Goal: Information Seeking & Learning: Check status

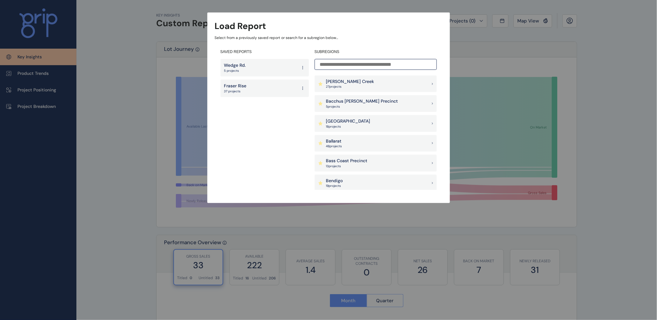
click at [346, 66] on input at bounding box center [376, 64] width 122 height 11
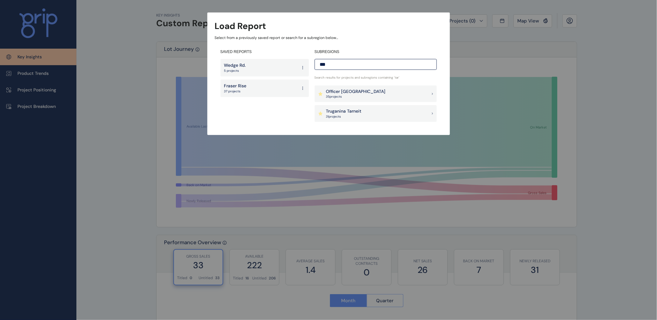
type input "***"
click at [358, 115] on p "31 project s" at bounding box center [344, 116] width 36 height 4
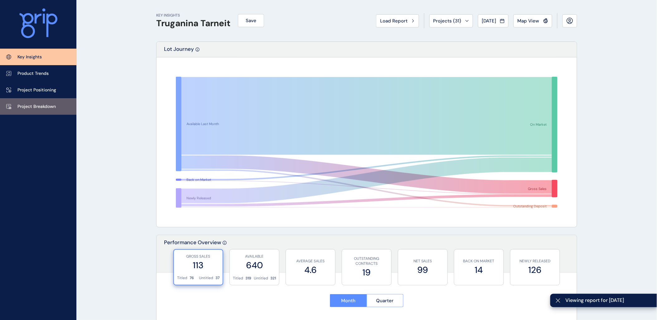
click at [31, 104] on p "Project Breakdown" at bounding box center [36, 107] width 38 height 6
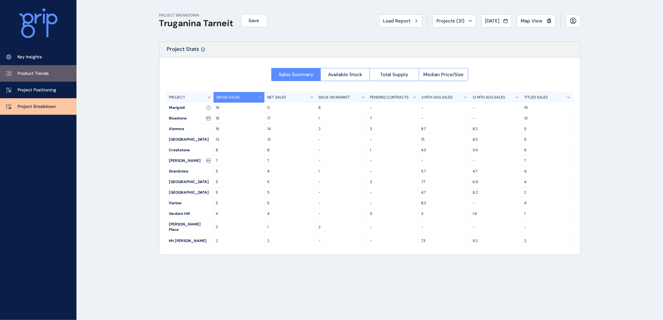
click at [37, 70] on p "Product Trends" at bounding box center [32, 73] width 31 height 6
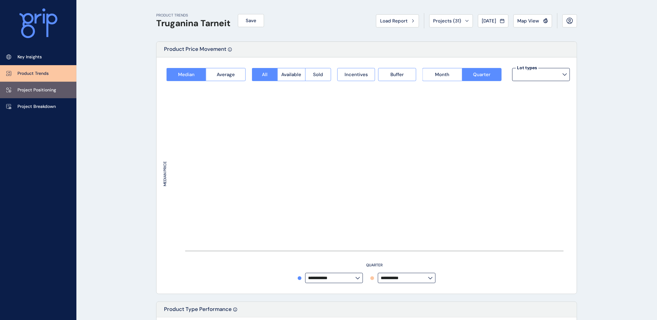
click at [35, 90] on p "Project Positioning" at bounding box center [36, 90] width 39 height 6
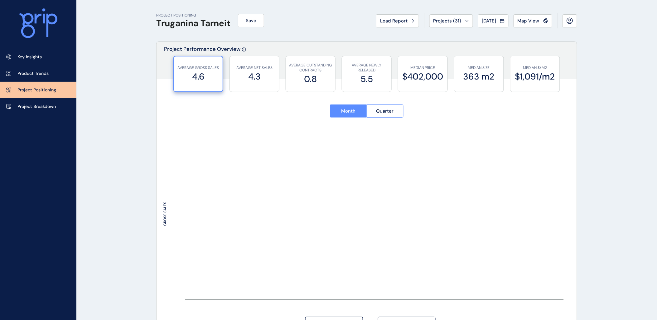
type input "********"
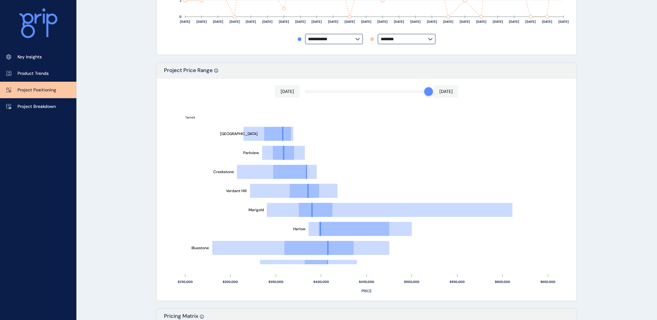
scroll to position [277, 0]
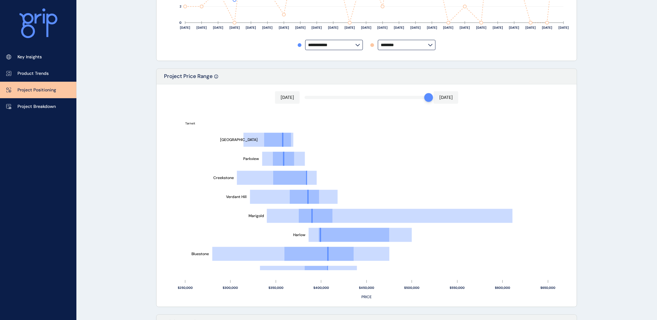
click at [400, 97] on div "[DATE] [DATE] [GEOGRAPHIC_DATA][PERSON_NAME] [GEOGRAPHIC_DATA][PERSON_NAME] [PE…" at bounding box center [367, 196] width 420 height 222
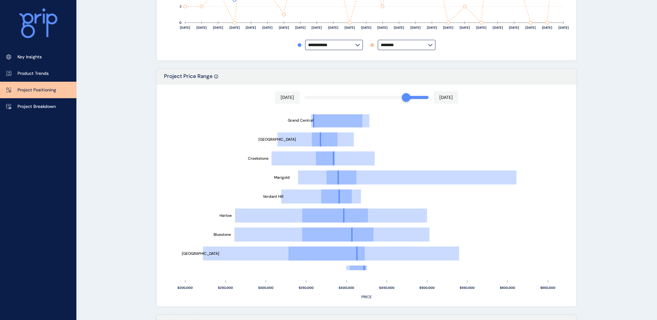
scroll to position [76, 0]
click at [36, 100] on link "Project Breakdown" at bounding box center [38, 106] width 76 height 17
